Goal: Complete application form: Complete application form

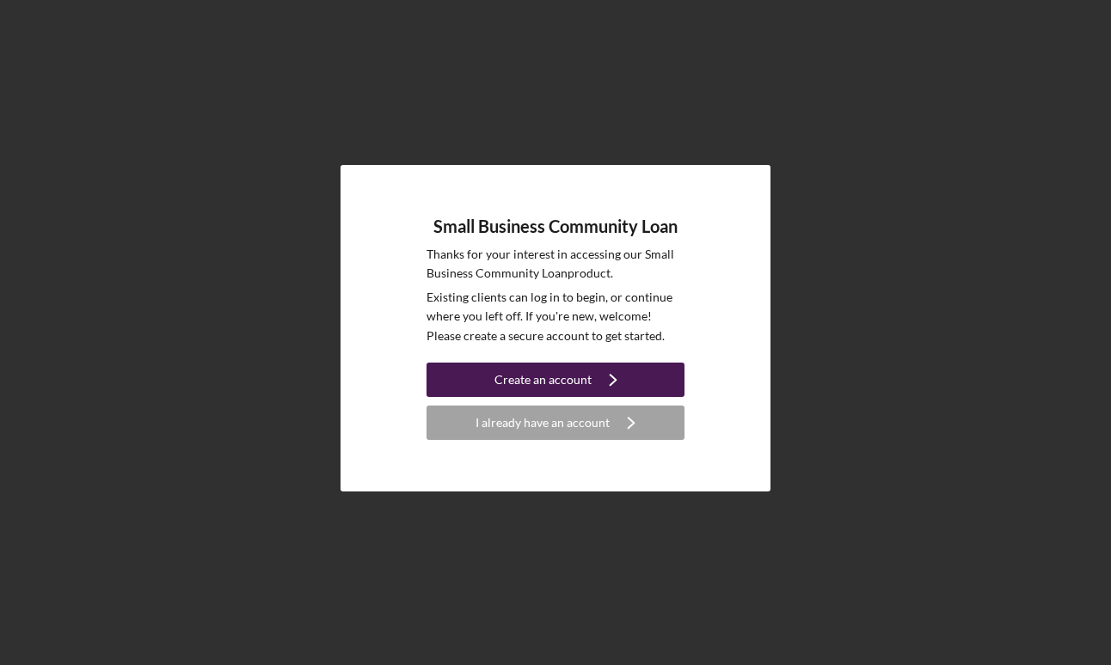
click at [536, 377] on div "Create an account" at bounding box center [542, 380] width 97 height 34
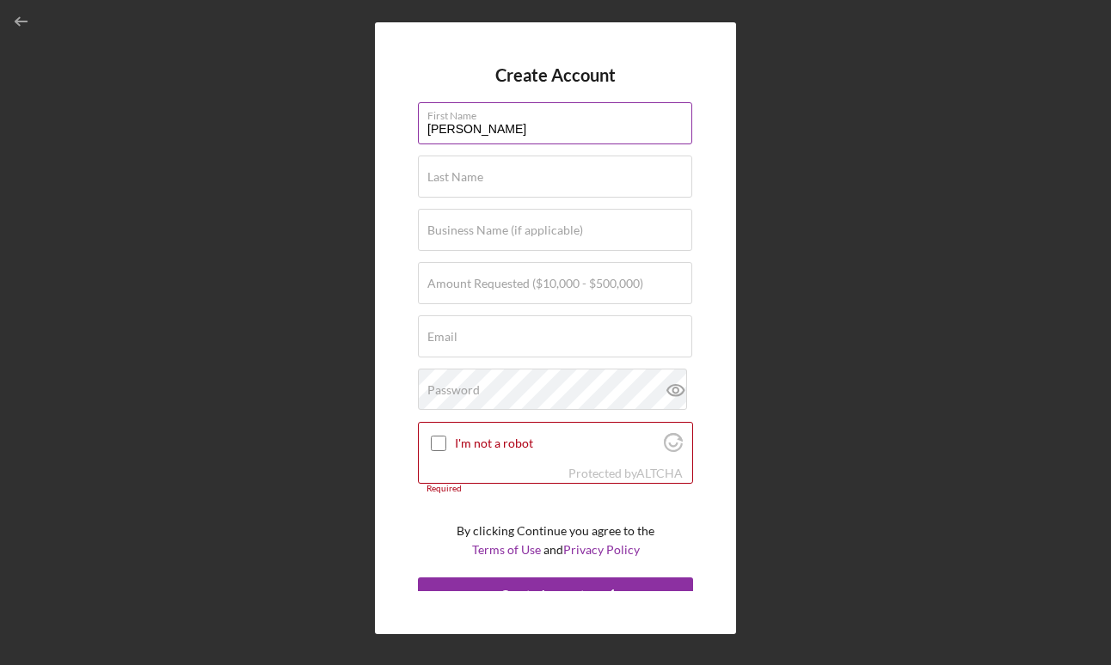
type input "[PERSON_NAME]"
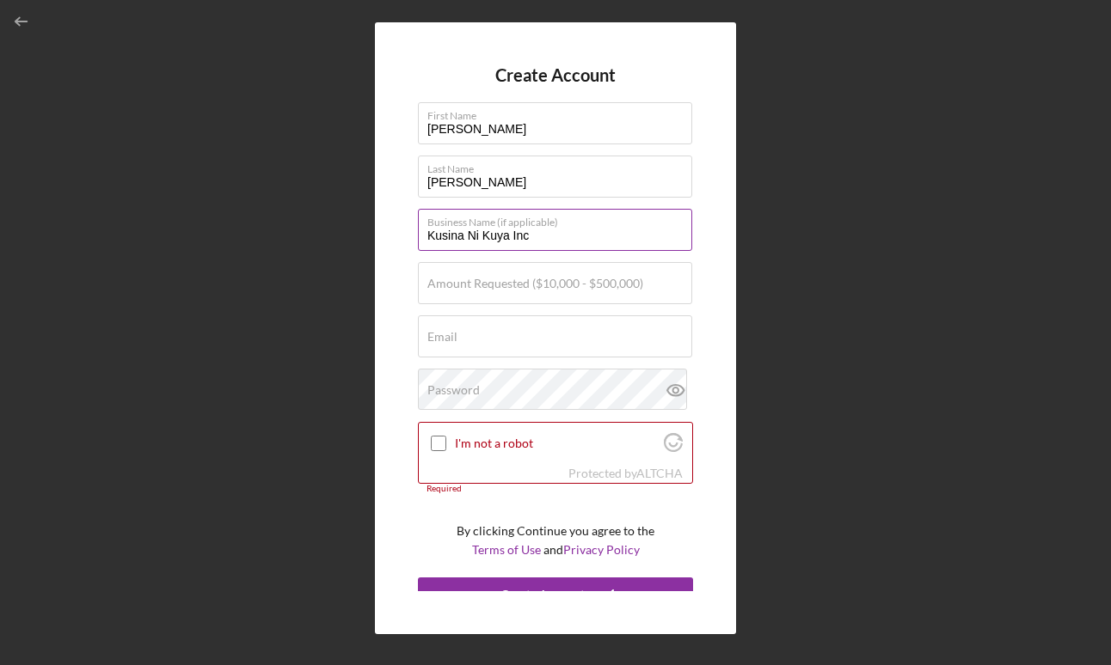
type input "Kusina Ni Kuya Inc"
type input "$200,000"
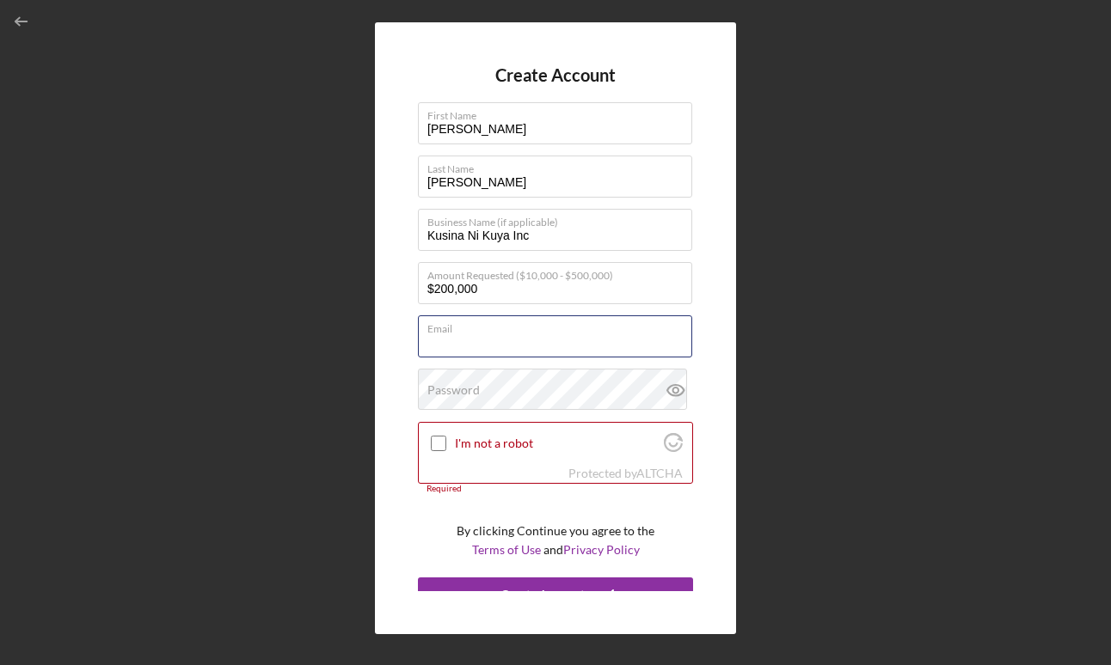
paste input "[EMAIL_ADDRESS][DOMAIN_NAME]"
type input "[EMAIL_ADDRESS][DOMAIN_NAME]"
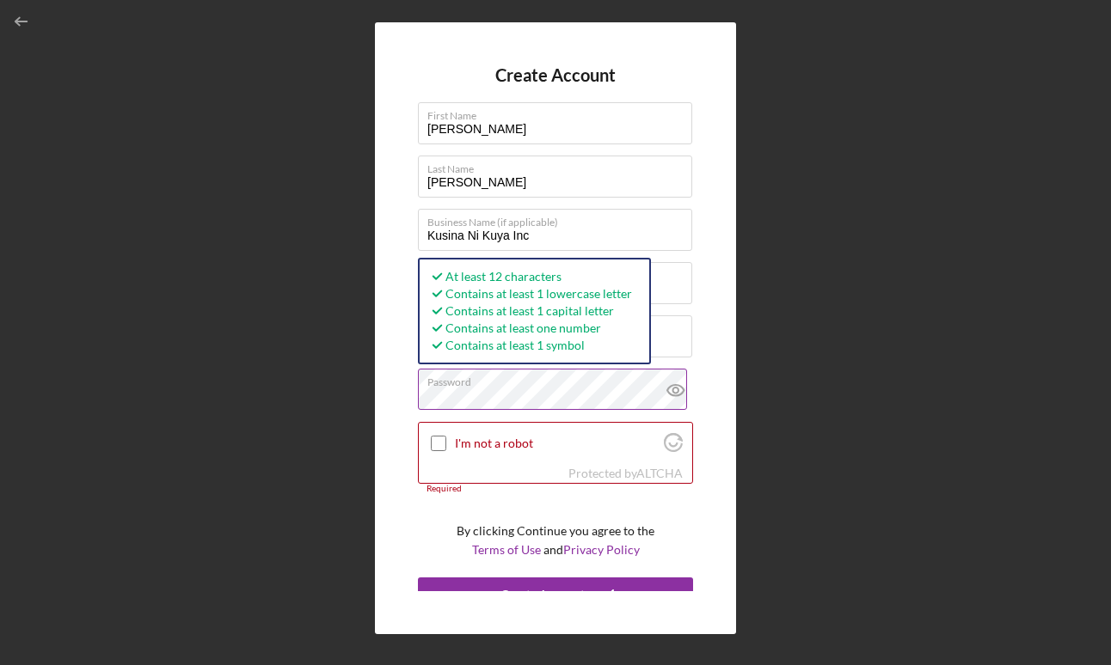
click at [670, 393] on icon at bounding box center [675, 390] width 43 height 43
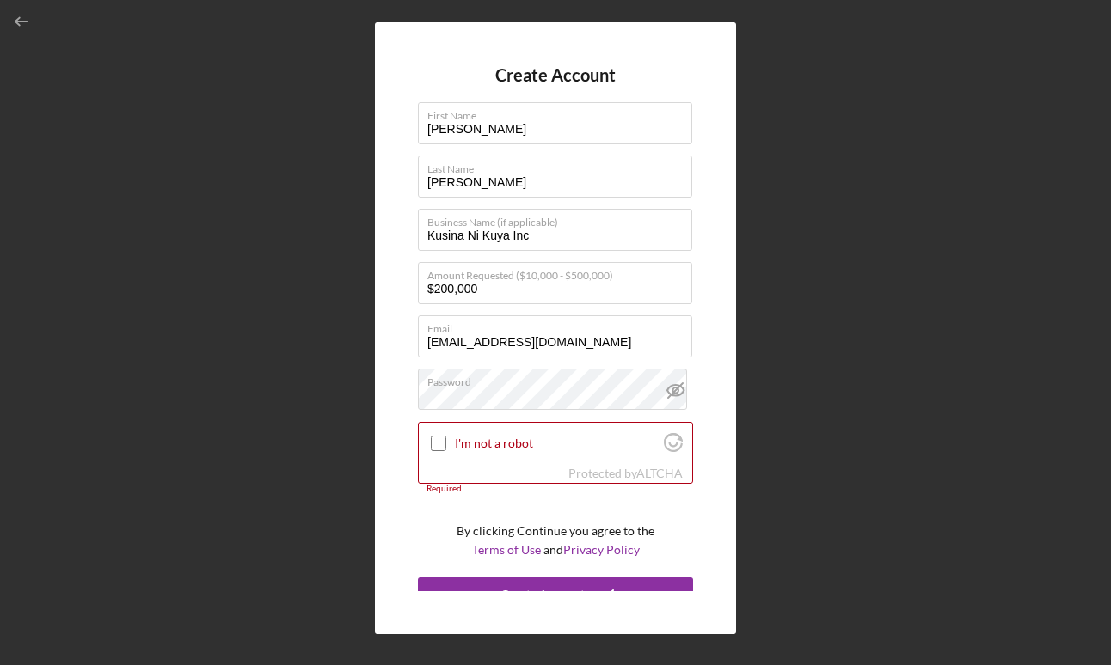
click at [408, 397] on div "Create Account First Name [PERSON_NAME] Last Name [PERSON_NAME] Business Name (…" at bounding box center [555, 327] width 361 height 611
click at [436, 442] on input "I'm not a robot" at bounding box center [438, 443] width 15 height 15
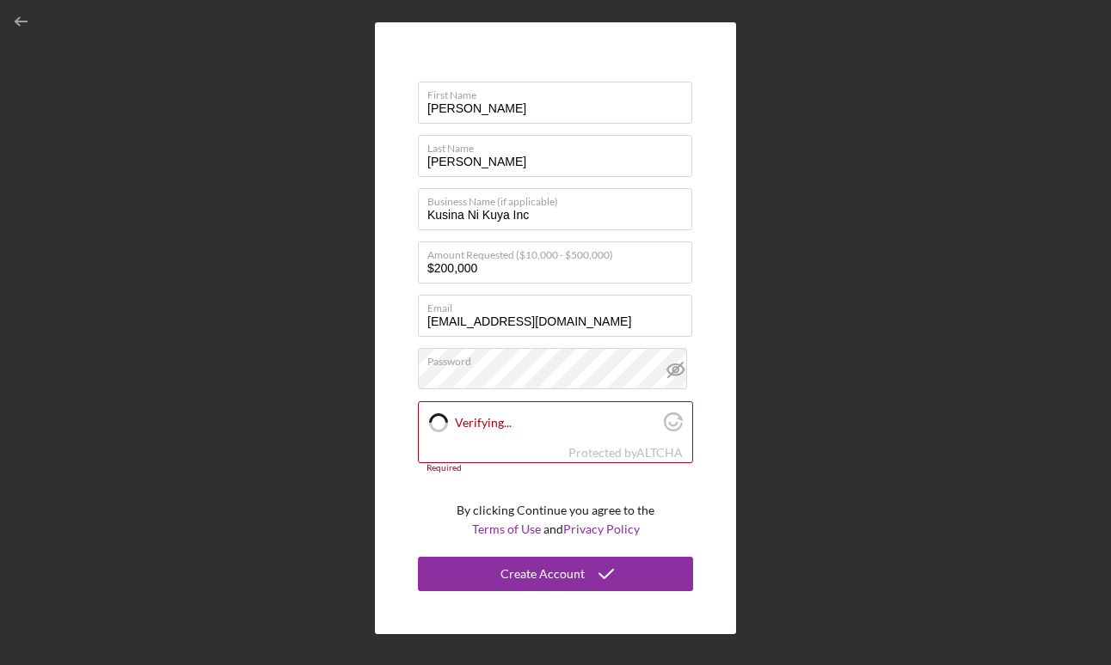
checkbox input "true"
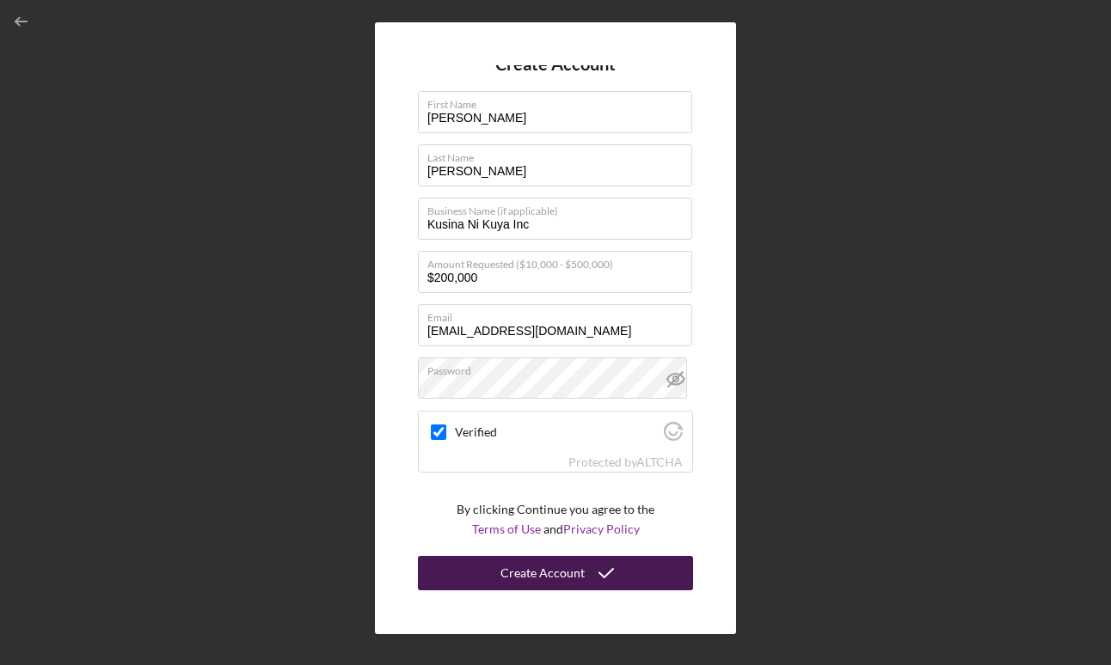
scroll to position [10, 0]
click at [580, 571] on button "Create Account" at bounding box center [555, 574] width 275 height 34
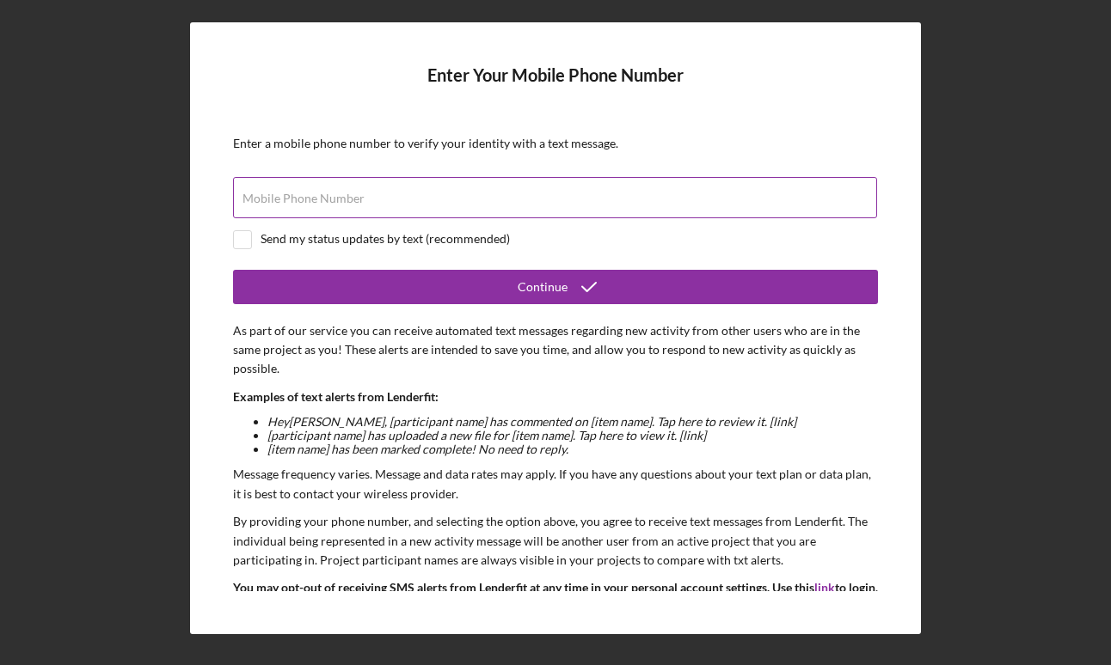
click at [471, 193] on div "Mobile Phone Number" at bounding box center [555, 198] width 645 height 43
type input "[PHONE_NUMBER]"
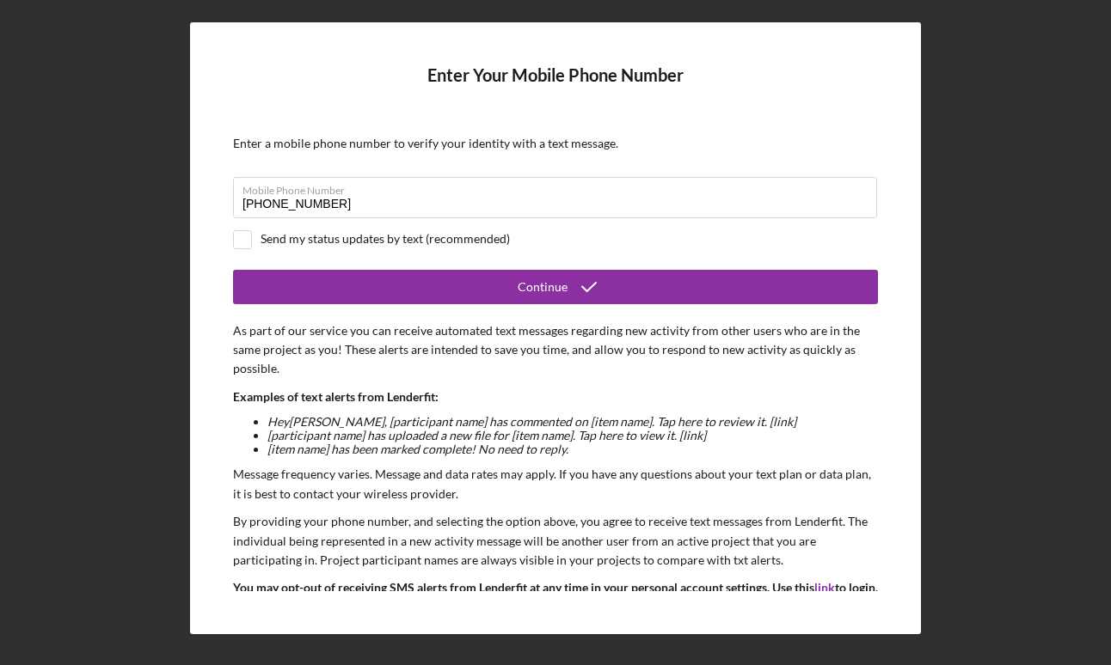
click at [456, 235] on div "Send my status updates by text (recommended)" at bounding box center [385, 239] width 249 height 14
checkbox input "true"
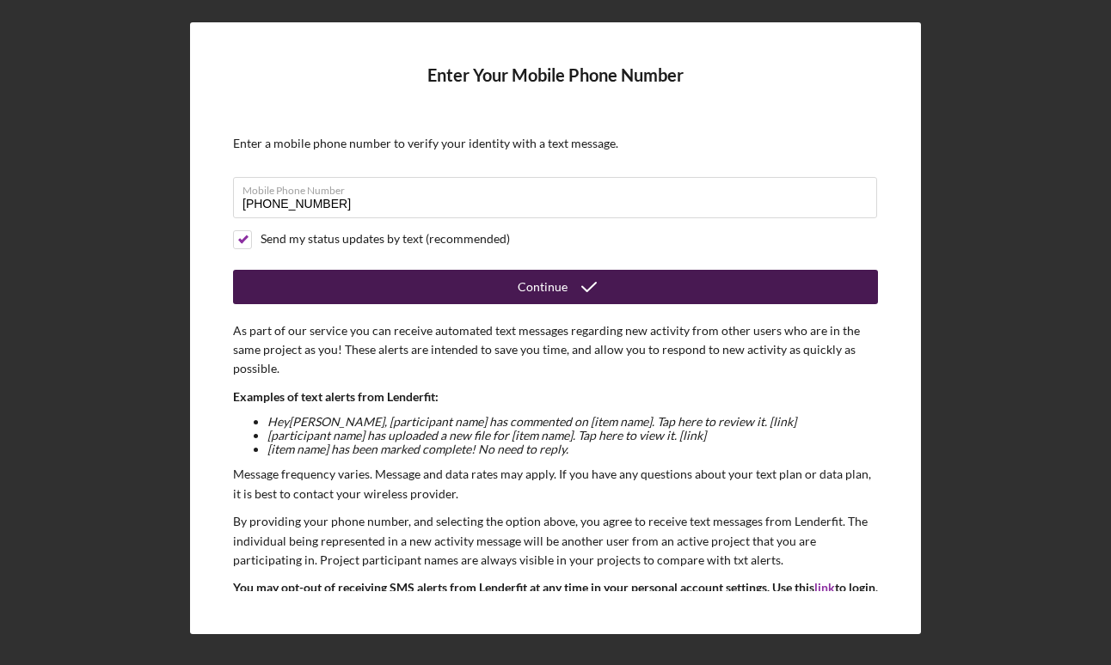
click at [466, 291] on button "Continue" at bounding box center [555, 287] width 645 height 34
